Goal: Register for event/course

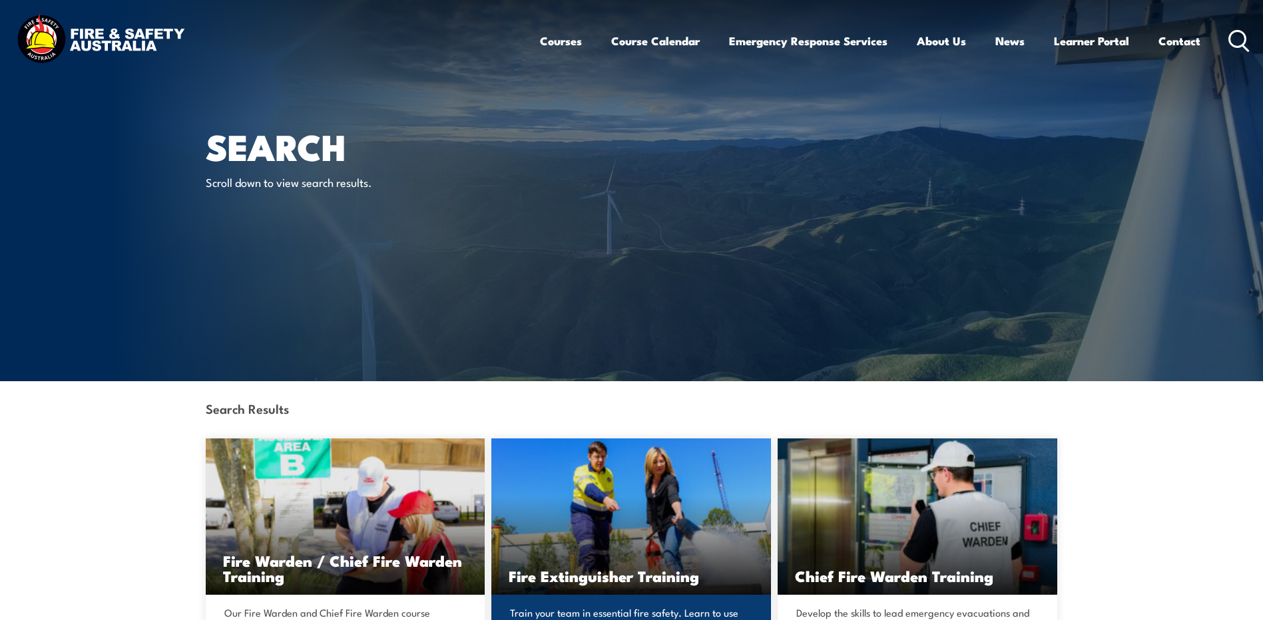
click at [717, 525] on img at bounding box center [631, 517] width 280 height 156
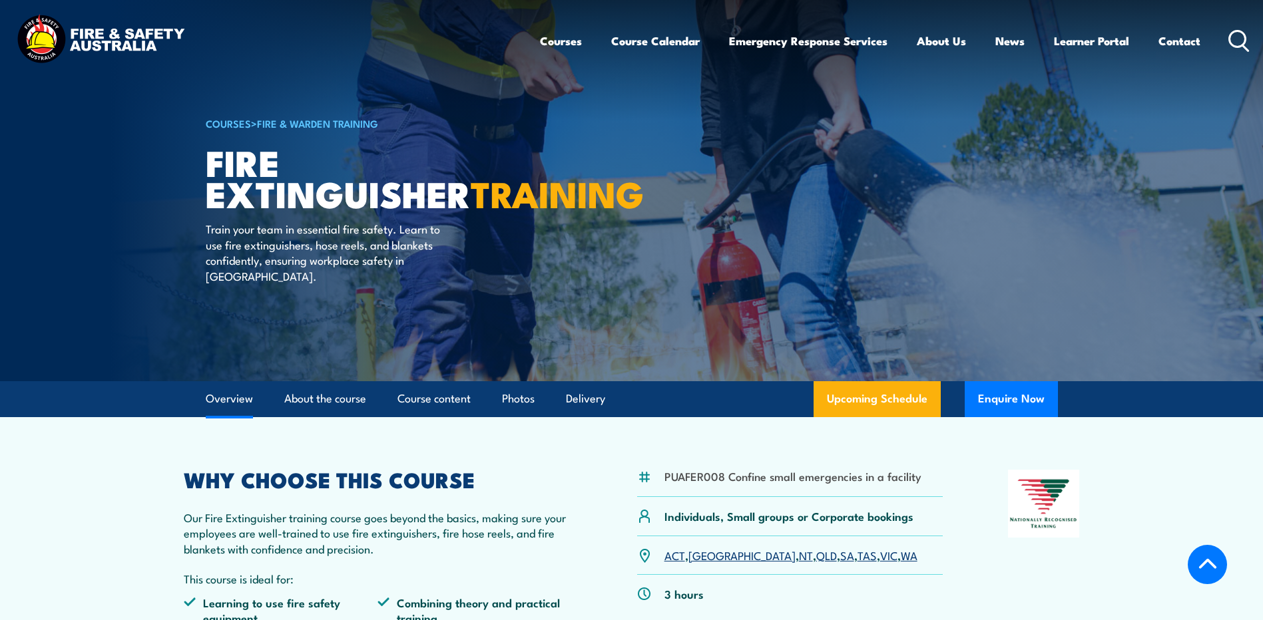
click at [799, 547] on link "NT" at bounding box center [806, 555] width 14 height 16
